Goal: Task Accomplishment & Management: Use online tool/utility

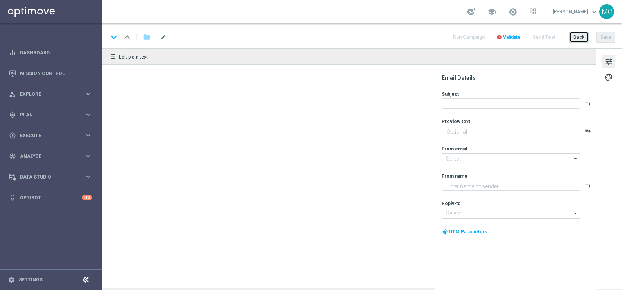
click at [576, 38] on button "Back" at bounding box center [580, 37] width 20 height 11
click at [586, 34] on button "Back" at bounding box center [580, 37] width 20 height 11
click at [591, 38] on div "Back Save" at bounding box center [593, 37] width 46 height 11
click at [85, 112] on icon "keyboard_arrow_right" at bounding box center [88, 114] width 7 height 7
click at [87, 152] on icon "keyboard_arrow_right" at bounding box center [88, 154] width 7 height 7
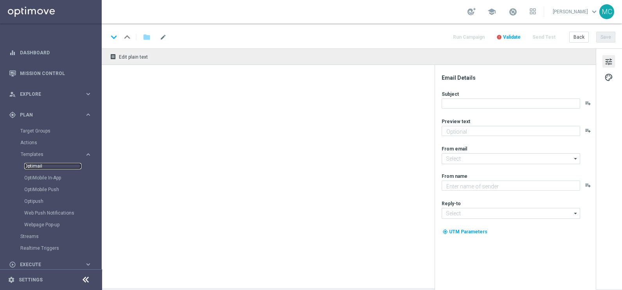
click at [42, 166] on link "Optimail" at bounding box center [52, 166] width 57 height 6
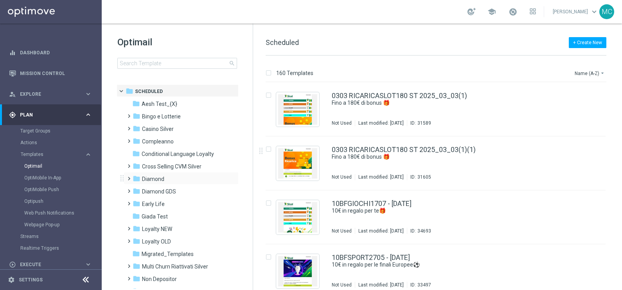
click at [129, 177] on span at bounding box center [128, 175] width 4 height 3
click at [141, 206] on icon "folder" at bounding box center [145, 204] width 8 height 8
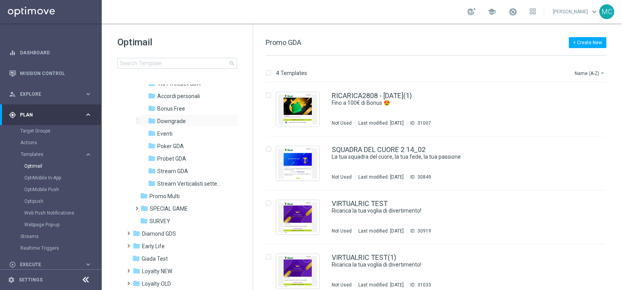
scroll to position [147, 0]
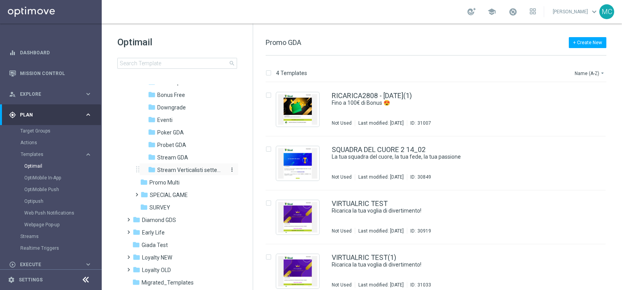
click at [175, 172] on span "Stream Verticalisti settembre 2025" at bounding box center [191, 170] width 68 height 7
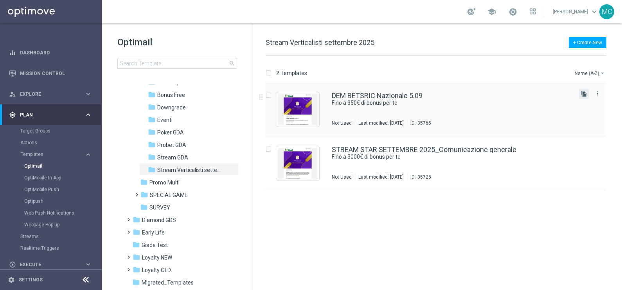
click at [583, 92] on icon "file_copy" at bounding box center [584, 94] width 6 height 6
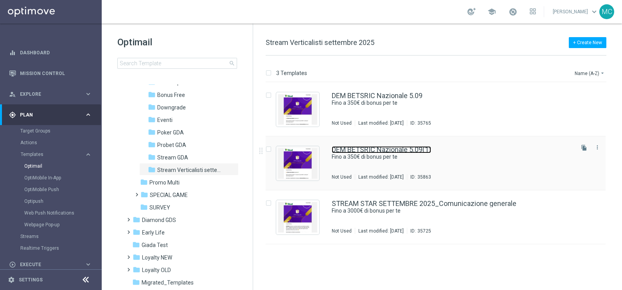
click at [379, 150] on link "DEM BETSRIC Nazionale 5.09(1)" at bounding box center [381, 149] width 99 height 7
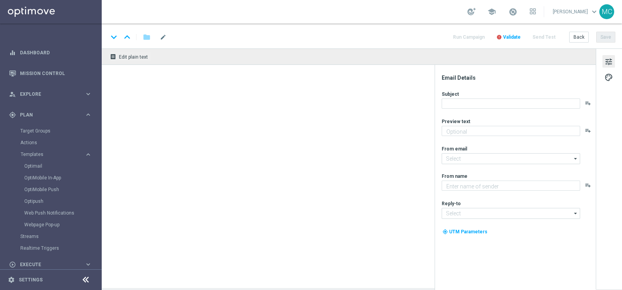
type input "DEM BETSRIC Nazionale 5.09(1)"
type textarea "🏆 Un mese [PERSON_NAME]. Solo su SISAL."
type textarea "Sisal"
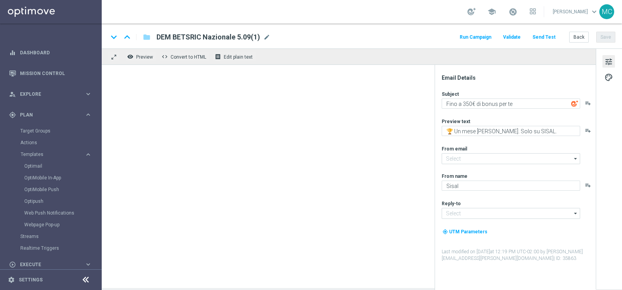
type input "[EMAIL_ADDRESS][DOMAIN_NAME]"
click at [265, 37] on span "mode_edit" at bounding box center [266, 37] width 7 height 7
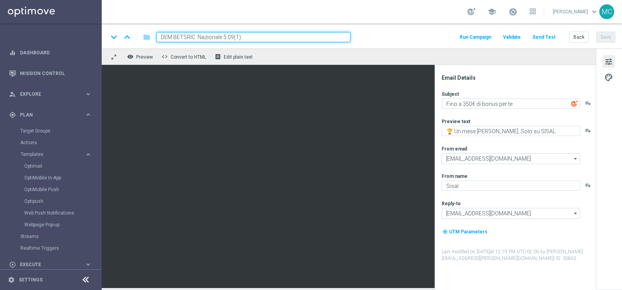
drag, startPoint x: 197, startPoint y: 35, endPoint x: 175, endPoint y: 37, distance: 22.0
click at [175, 37] on input "DEM BETSRIC Nazionale 5.09(1)" at bounding box center [254, 37] width 194 height 10
paste input "GOBETS 500STAR"
click at [259, 36] on input "DEM GOBETS 500STAR Nazionale 5.09(1)" at bounding box center [254, 37] width 194 height 10
click at [262, 37] on input "DEM GOBETS 500STAR Nazionale 5.09(1)" at bounding box center [254, 37] width 194 height 10
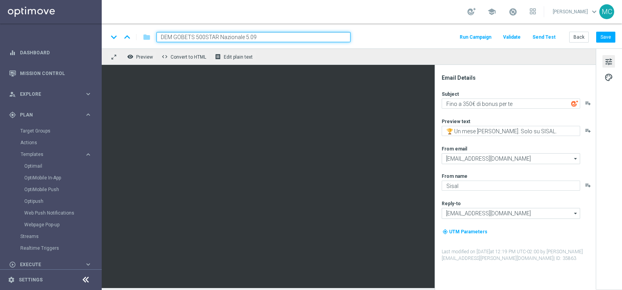
click at [246, 36] on input "DEM GOBETS 500STAR Nazionale 5.09" at bounding box center [254, 37] width 194 height 10
click at [245, 35] on input "DEM GOBETS 500STAR Nazionale .09" at bounding box center [254, 37] width 194 height 10
type input "DEM GOBETS 500STAR Nazionale 08.09"
click at [306, 53] on div "remove_red_eye Preview code Convert to HTML receipt Edit plain text" at bounding box center [349, 57] width 494 height 16
click at [287, 34] on input "DEM GOBETS 500STAR Nazionale 08.09" at bounding box center [254, 37] width 194 height 10
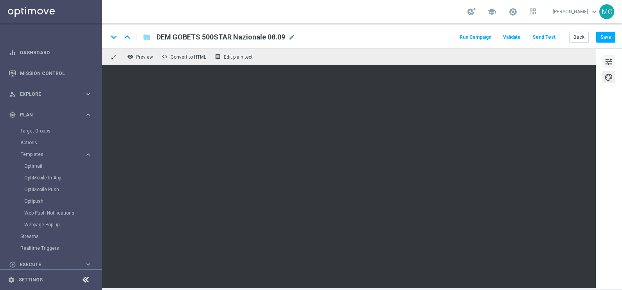
click at [608, 64] on span "tune" at bounding box center [609, 62] width 9 height 10
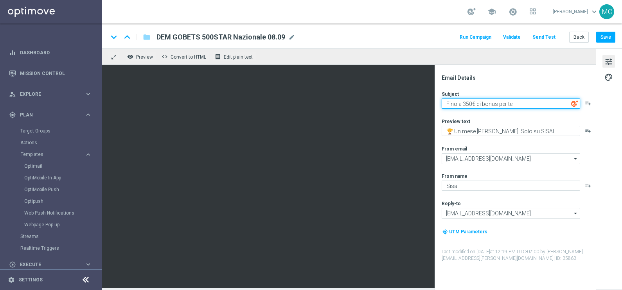
drag, startPoint x: 472, startPoint y: 102, endPoint x: 463, endPoint y: 102, distance: 8.6
click at [463, 102] on textarea "Fino a 350€ di bonus per te" at bounding box center [511, 104] width 139 height 10
drag, startPoint x: 496, startPoint y: 102, endPoint x: 480, endPoint y: 103, distance: 16.1
click at [480, 103] on textarea "Fino a 500€ di bonus per te" at bounding box center [511, 104] width 139 height 10
click at [480, 103] on textarea "Fino a 500€ diFreebet per te" at bounding box center [511, 104] width 139 height 10
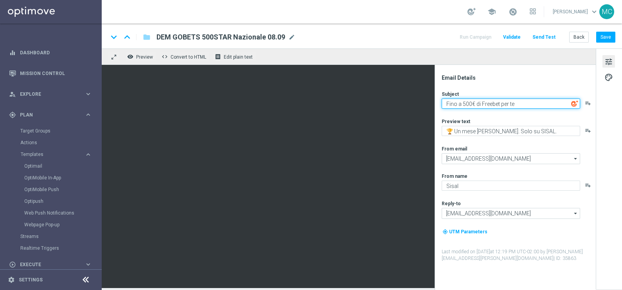
click at [485, 104] on textarea "Fino a 500€ di Freebet per te" at bounding box center [511, 104] width 139 height 10
type textarea "Fino a 500€ di freebet per te"
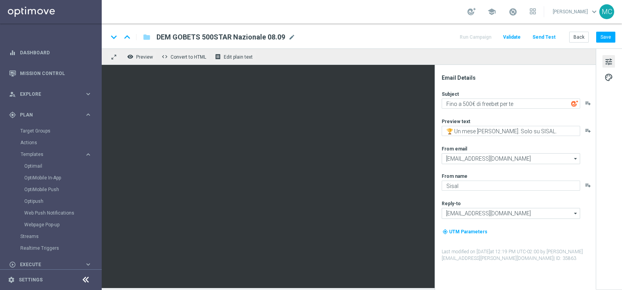
click at [541, 77] on div "Email Details" at bounding box center [518, 77] width 153 height 7
click at [607, 35] on button "Save" at bounding box center [606, 37] width 19 height 11
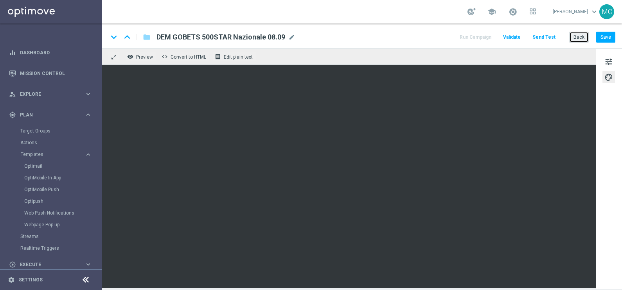
click at [577, 38] on button "Back" at bounding box center [580, 37] width 20 height 11
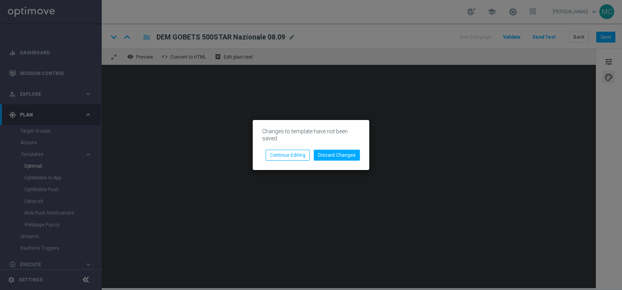
click at [297, 162] on div "Changes to template have not been saved. Discard Changes Continue Editing" at bounding box center [311, 145] width 117 height 50
click at [298, 159] on button "Continue Editing" at bounding box center [288, 155] width 44 height 11
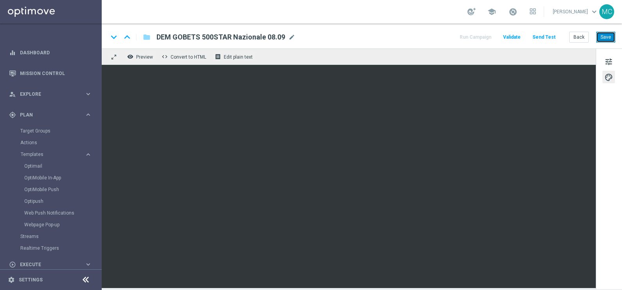
click at [611, 36] on button "Save" at bounding box center [606, 37] width 19 height 11
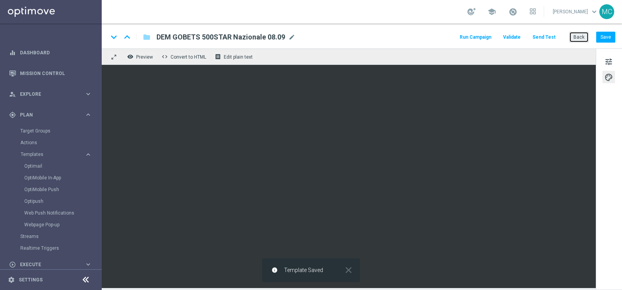
click at [582, 38] on button "Back" at bounding box center [580, 37] width 20 height 11
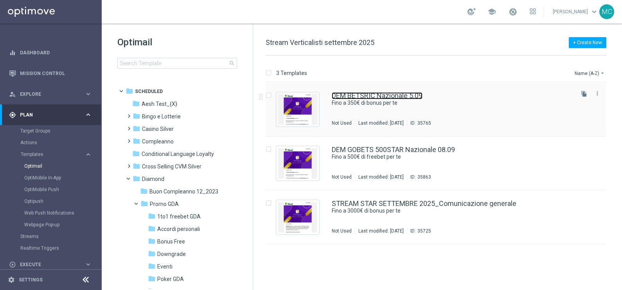
click at [374, 96] on link "DEM BETSRIC Nazionale 5.09" at bounding box center [377, 95] width 91 height 7
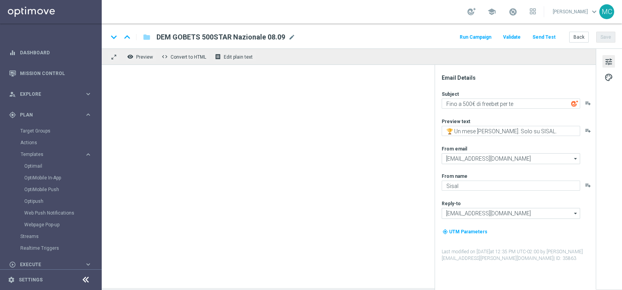
type textarea "Fino a 350€ di bonus per te"
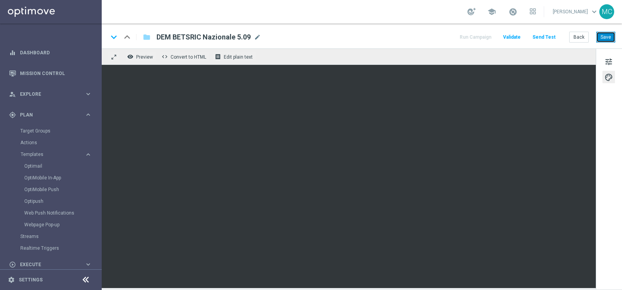
click at [608, 38] on button "Save" at bounding box center [606, 37] width 19 height 11
click at [604, 39] on button "Save" at bounding box center [606, 37] width 19 height 11
click at [604, 35] on button "Save" at bounding box center [606, 37] width 19 height 11
